Goal: Transaction & Acquisition: Purchase product/service

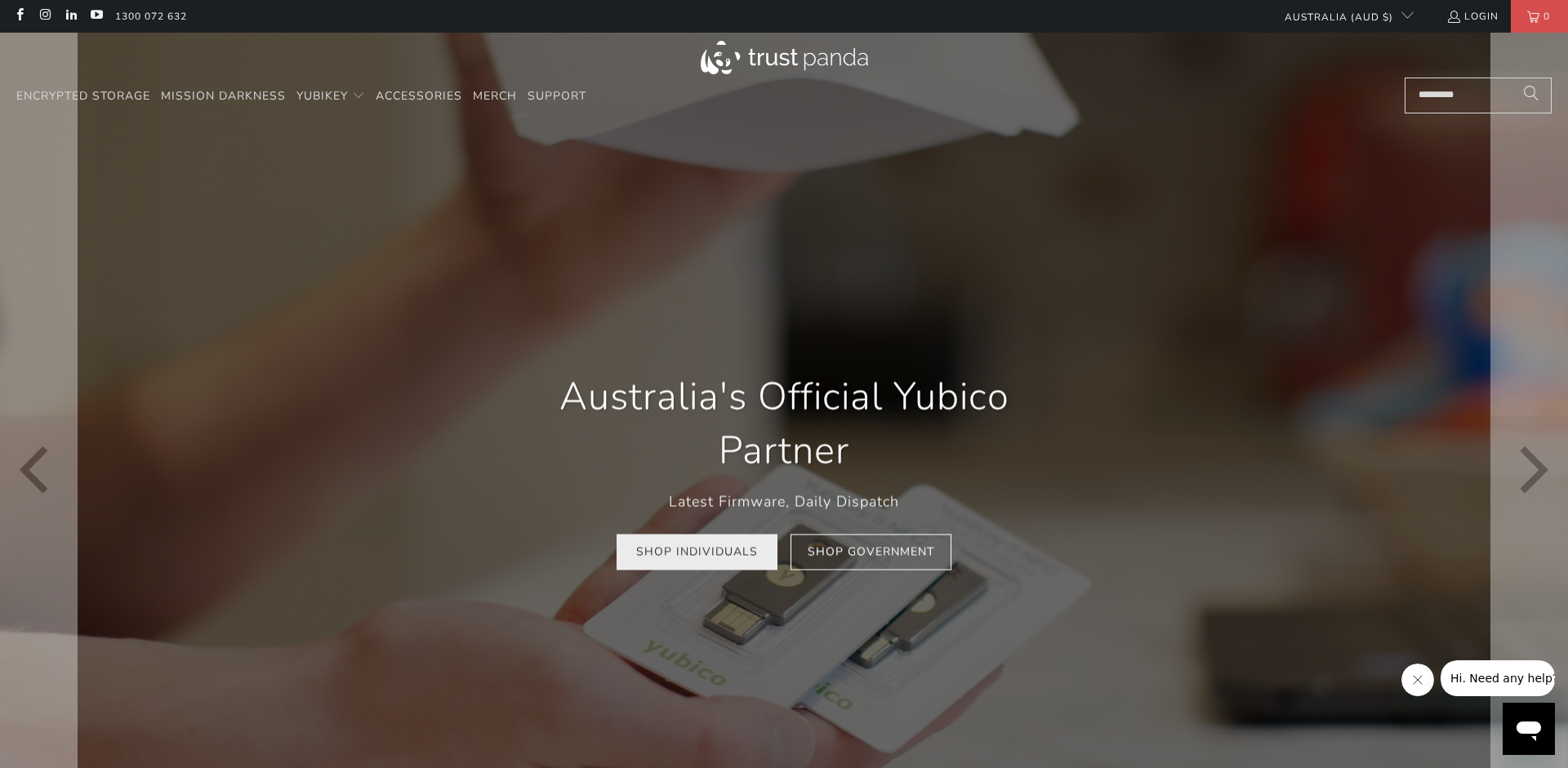
click at [696, 559] on link "Shop Individuals" at bounding box center [696, 552] width 161 height 37
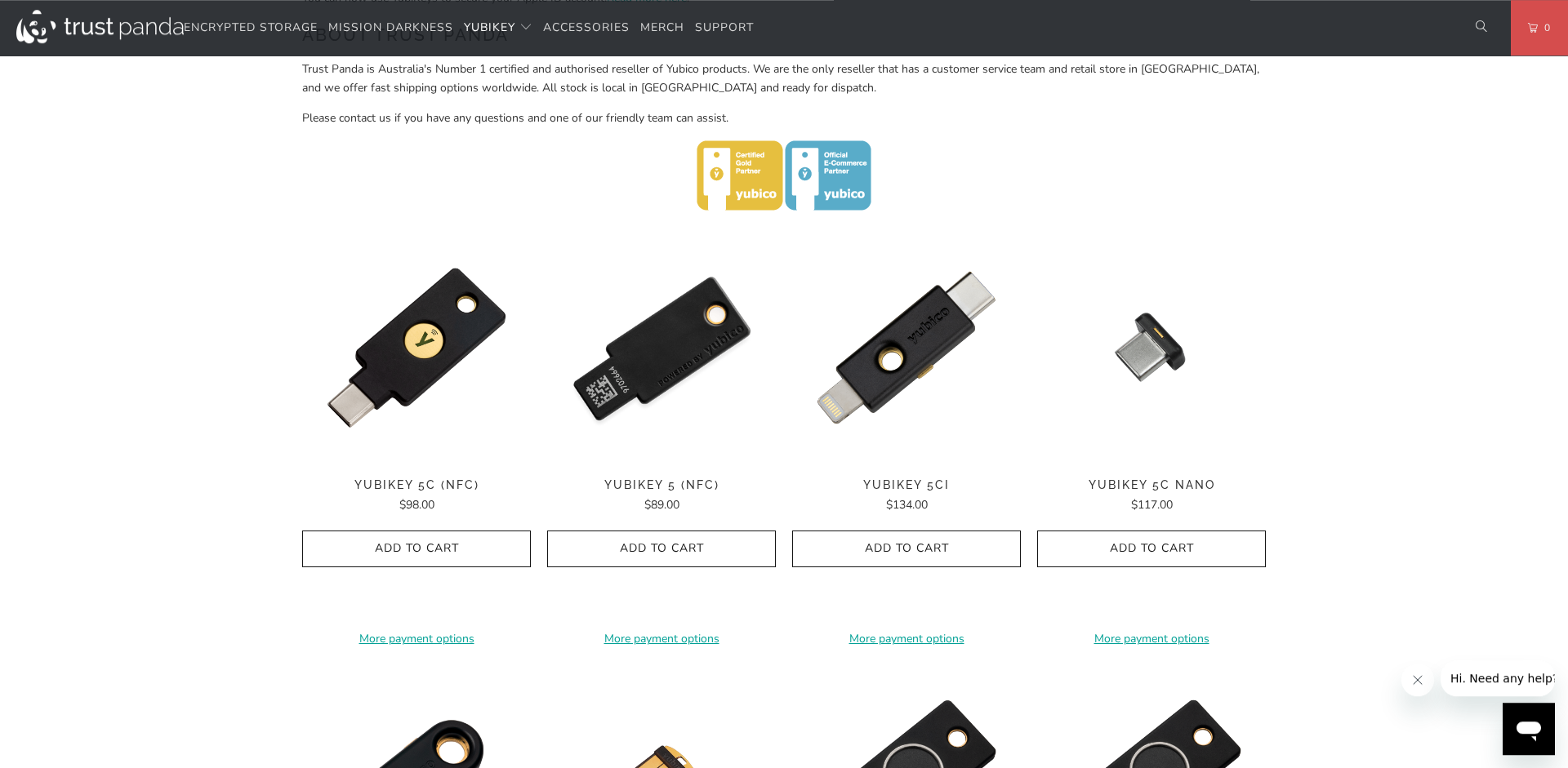
scroll to position [664, 0]
click at [665, 367] on img at bounding box center [661, 347] width 228 height 228
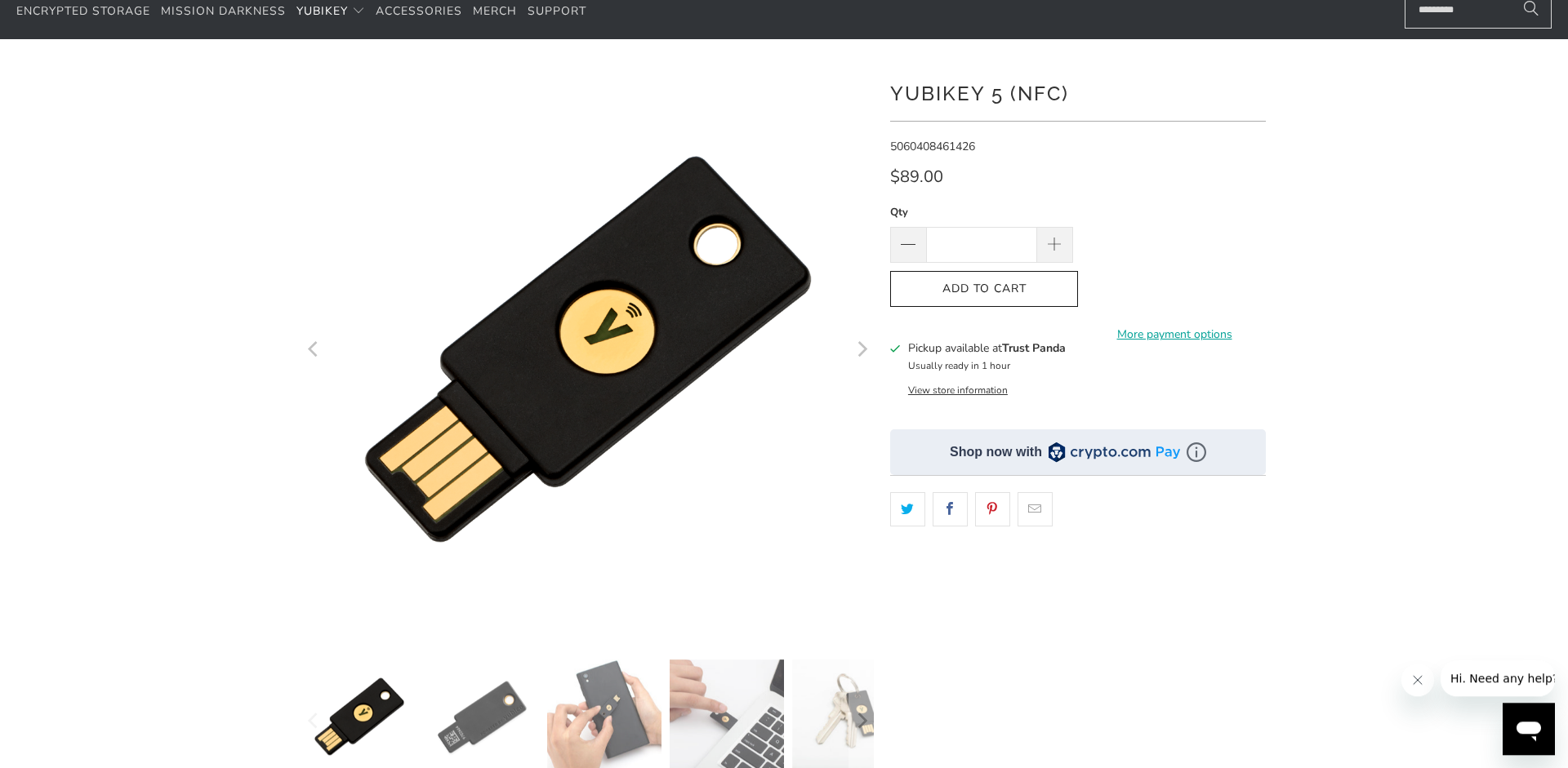
scroll to position [84, 0]
click at [1137, 326] on link "More payment options" at bounding box center [1174, 335] width 183 height 18
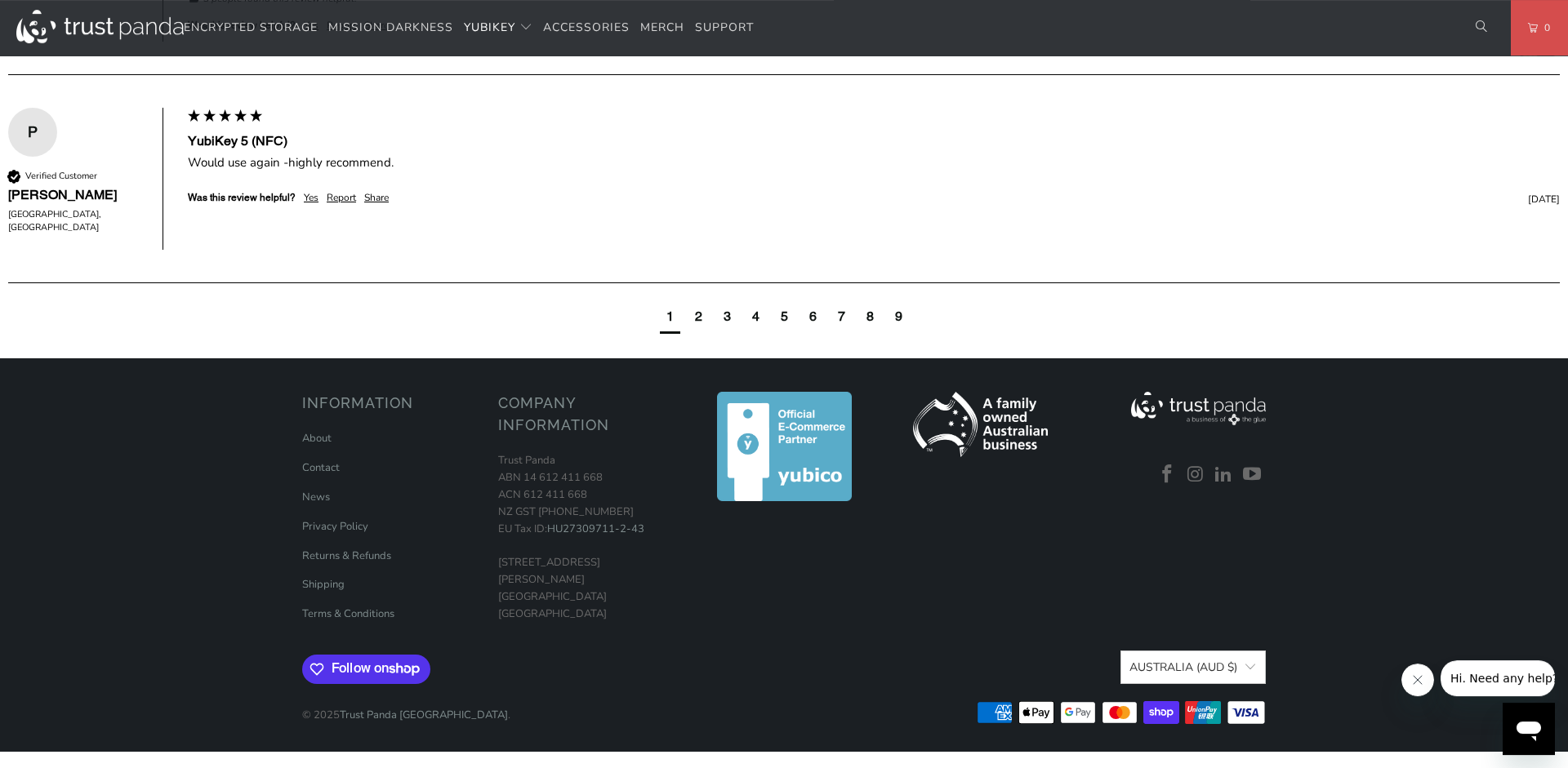
scroll to position [1915, 0]
click at [317, 586] on link "Shipping" at bounding box center [323, 584] width 42 height 14
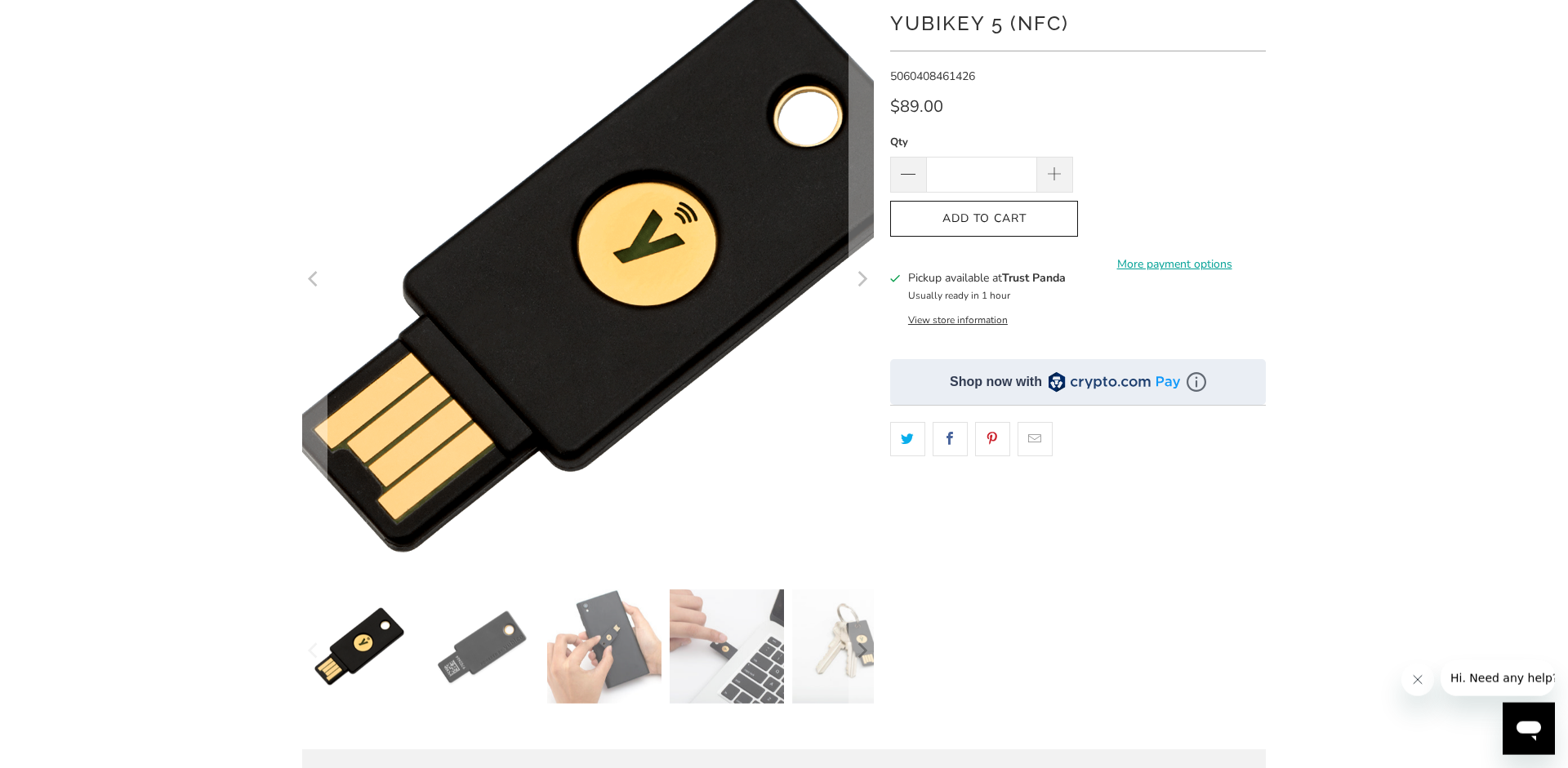
scroll to position [156, 0]
